Goal: Task Accomplishment & Management: Use online tool/utility

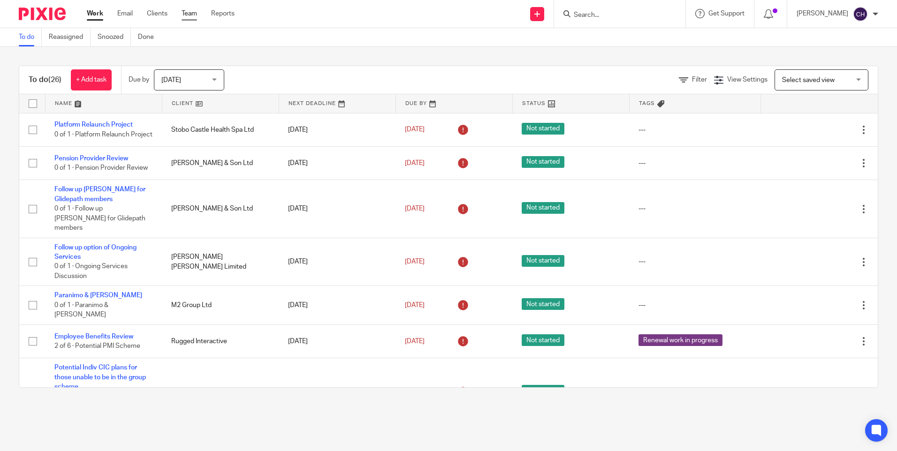
click at [188, 10] on link "Team" at bounding box center [189, 13] width 15 height 9
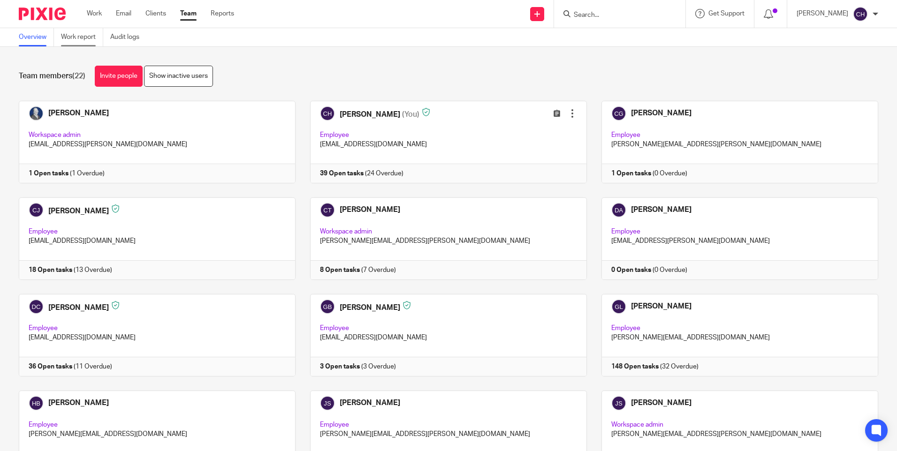
click at [68, 36] on link "Work report" at bounding box center [82, 37] width 42 height 18
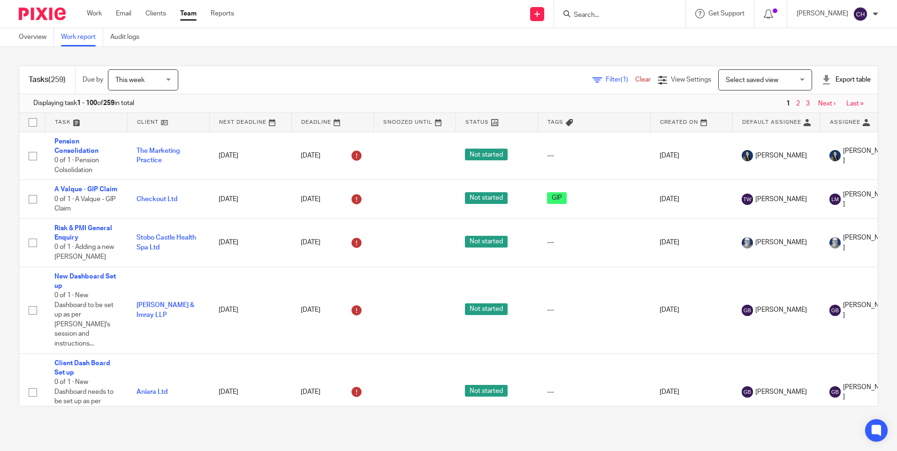
click at [593, 81] on icon at bounding box center [597, 80] width 9 height 9
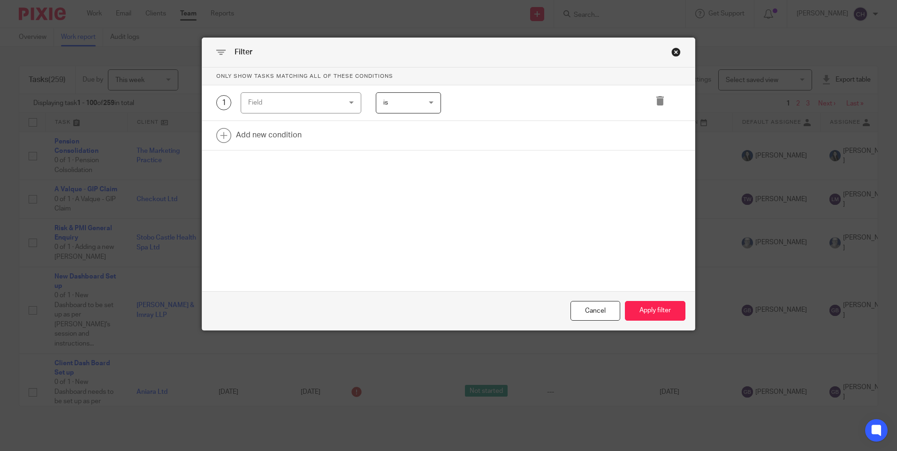
click at [311, 107] on div "Field" at bounding box center [293, 103] width 90 height 20
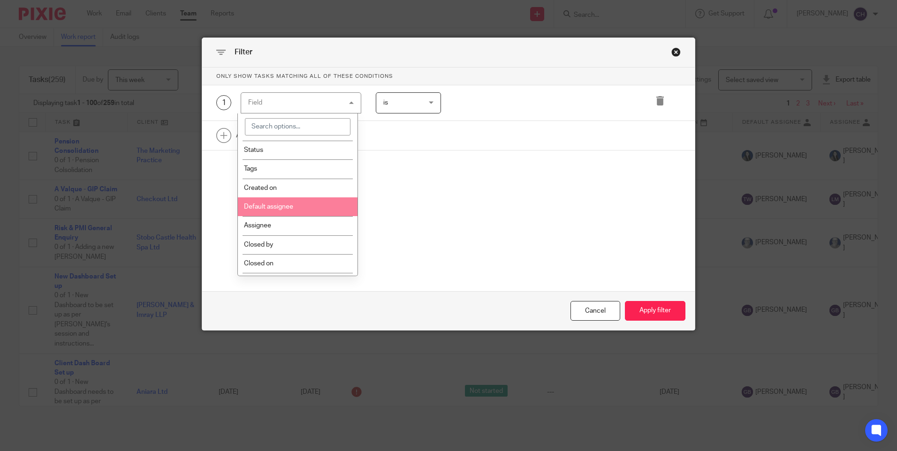
scroll to position [94, 0]
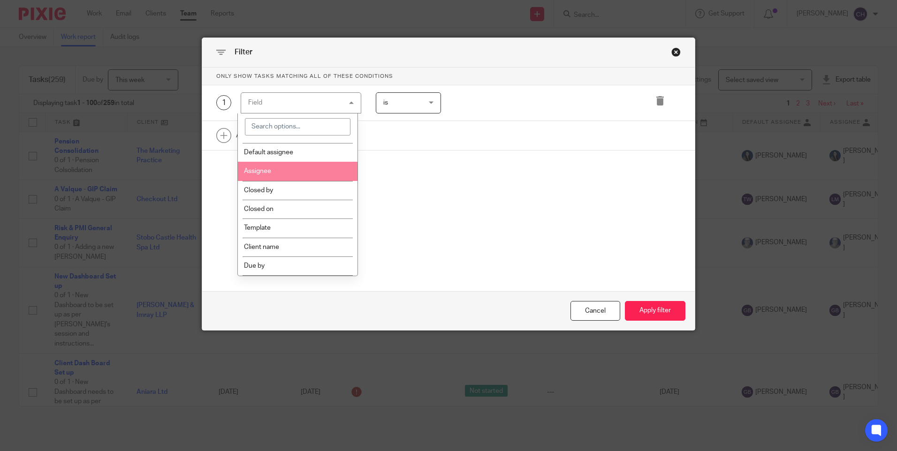
click at [274, 173] on li "Assignee" at bounding box center [298, 171] width 120 height 19
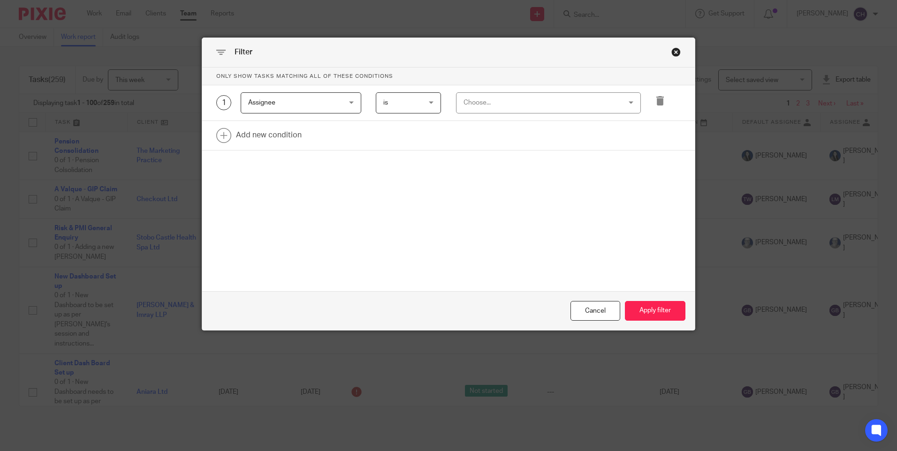
click at [496, 106] on div "Choose..." at bounding box center [534, 103] width 142 height 20
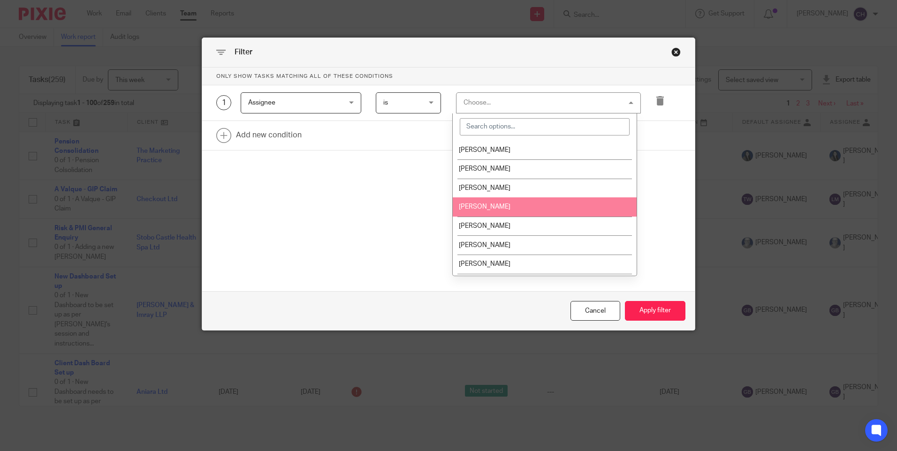
click at [467, 200] on li "[PERSON_NAME]" at bounding box center [545, 207] width 184 height 19
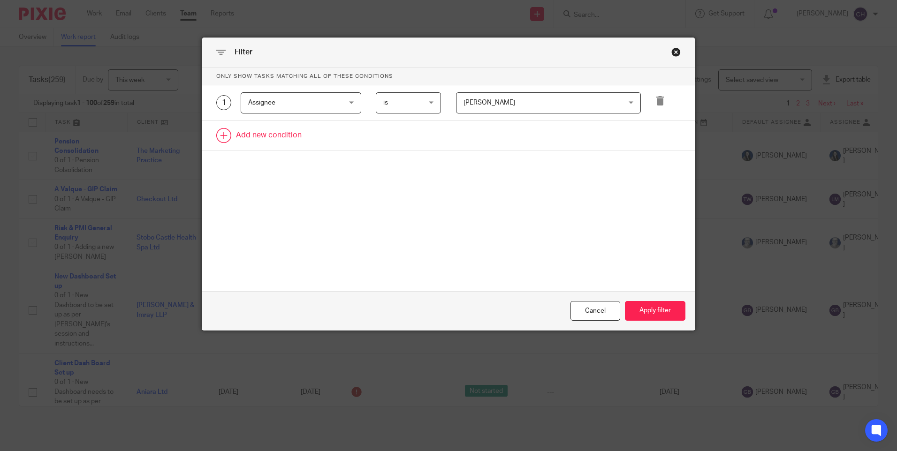
click at [247, 130] on link at bounding box center [448, 135] width 493 height 29
click at [261, 142] on div "Field" at bounding box center [293, 139] width 90 height 20
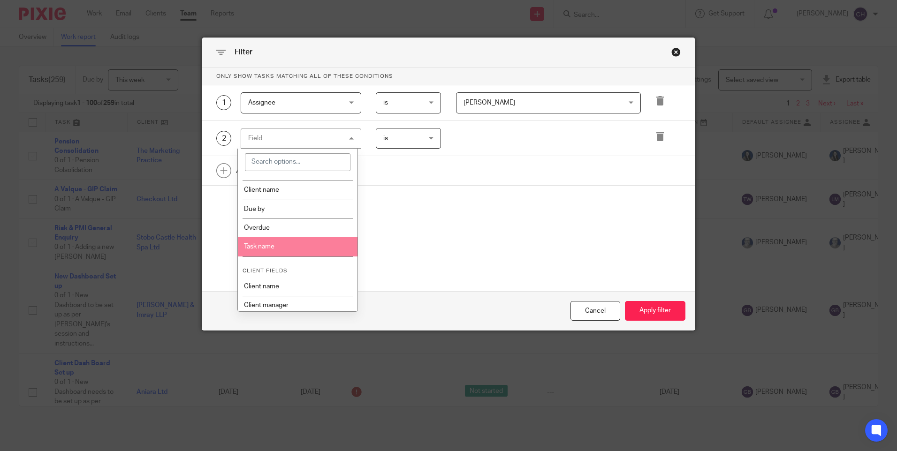
scroll to position [188, 0]
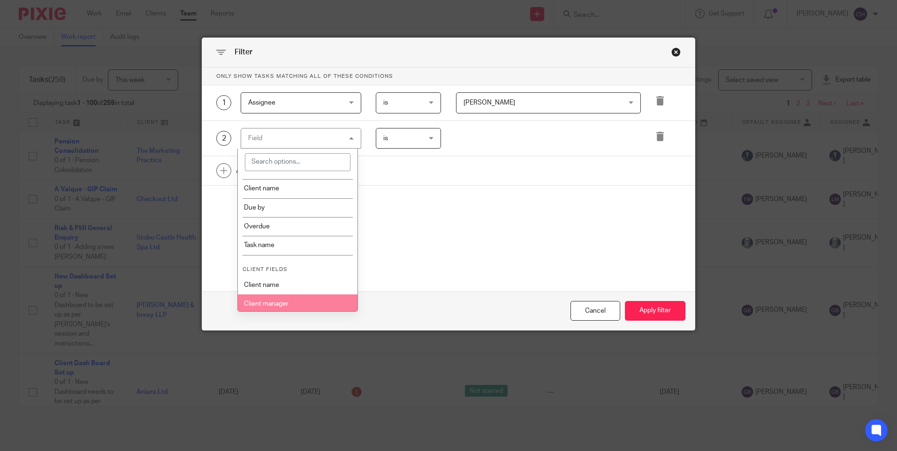
click at [264, 299] on li "Client manager" at bounding box center [298, 304] width 120 height 19
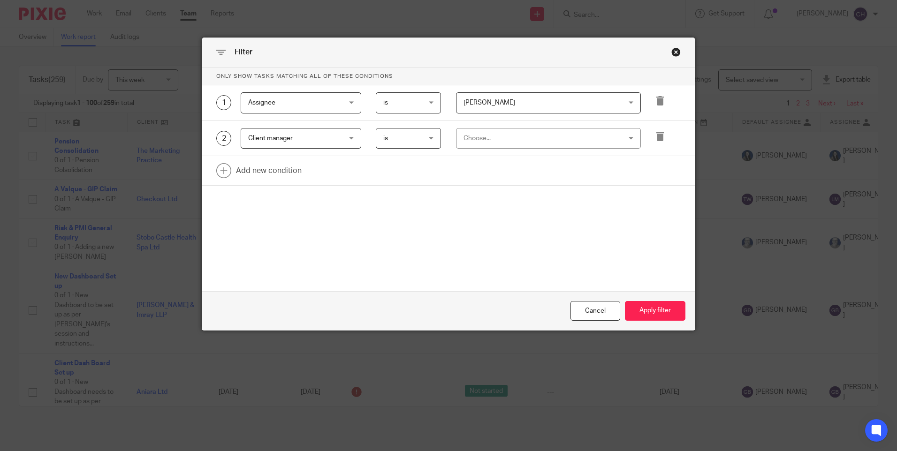
click at [492, 126] on div "2 Client manager Client manager Task fields Due by date Status Tags Created on …" at bounding box center [448, 139] width 493 height 36
click at [487, 136] on div "Choose..." at bounding box center [534, 139] width 142 height 20
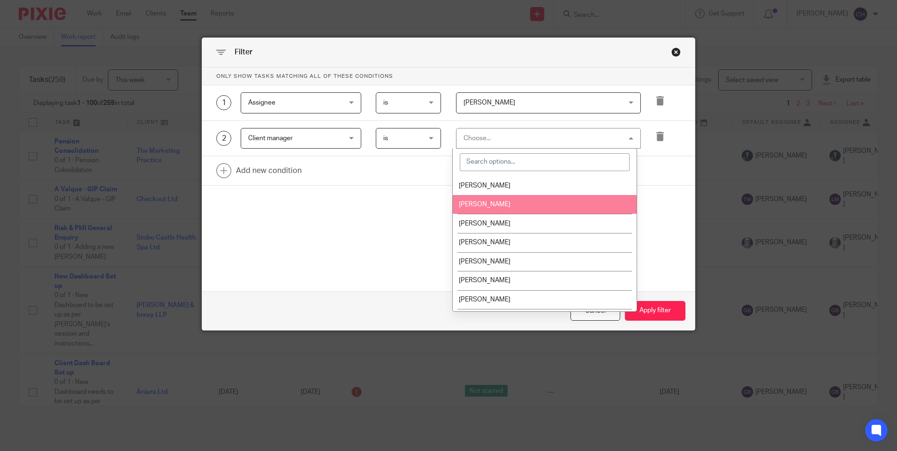
click at [481, 196] on li "[PERSON_NAME]" at bounding box center [545, 204] width 184 height 19
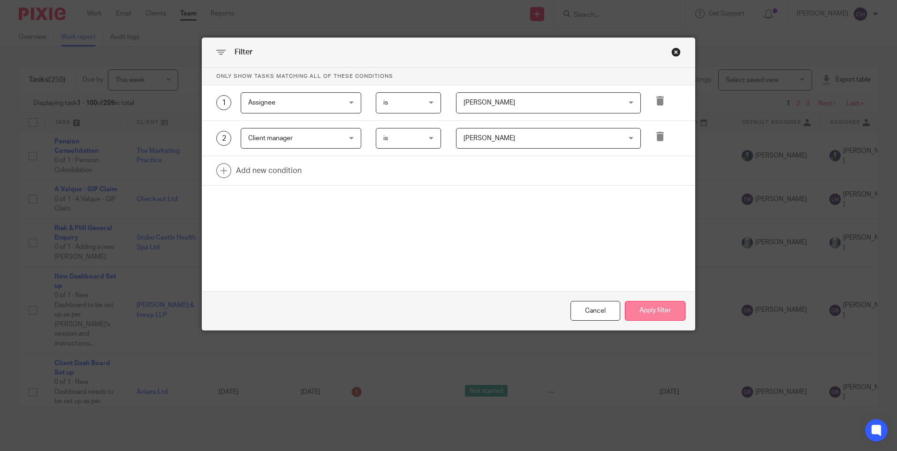
click at [638, 314] on button "Apply filter" at bounding box center [655, 311] width 61 height 20
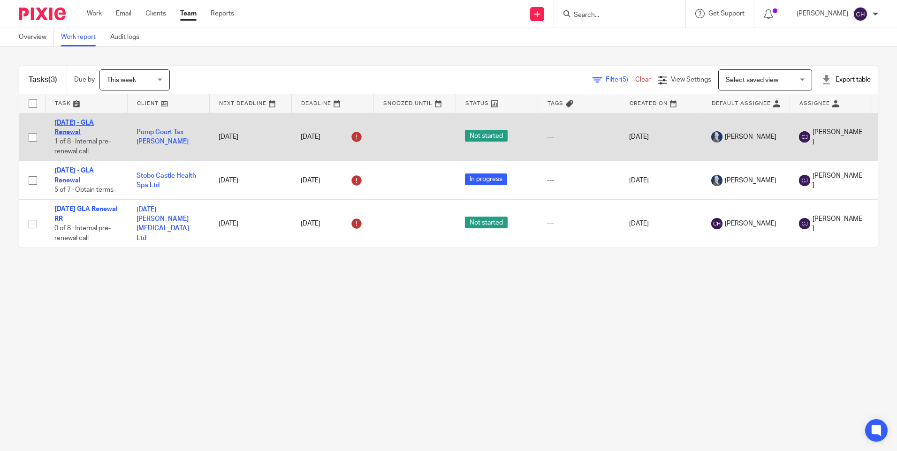
click at [72, 122] on link "29/9/25 - GLA Renewal" at bounding box center [73, 128] width 39 height 16
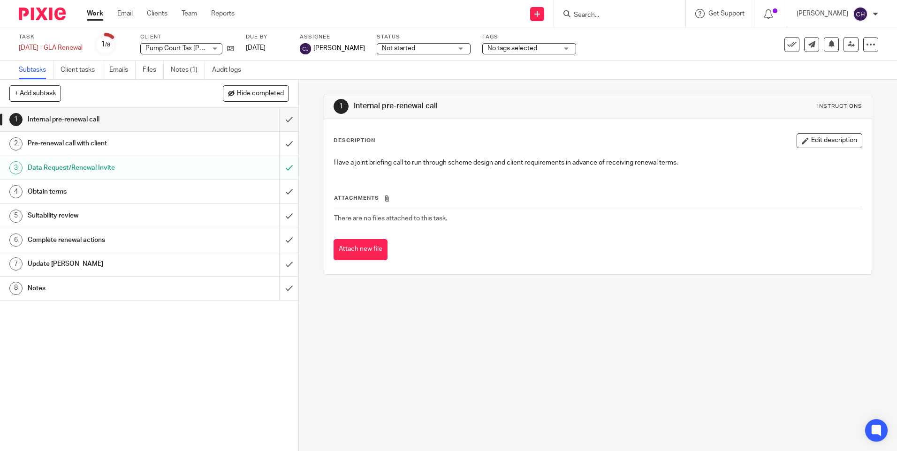
click at [41, 289] on h1 "Notes" at bounding box center [108, 288] width 161 height 14
